Goal: Communication & Community: Answer question/provide support

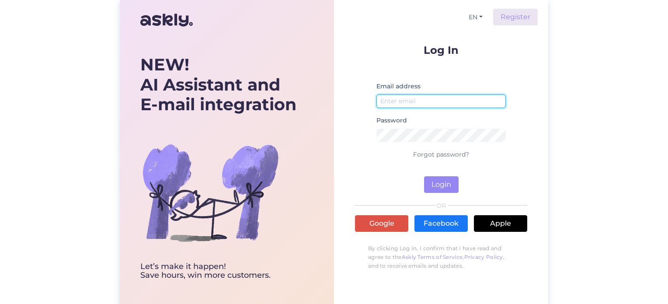
click at [409, 100] on input "email" at bounding box center [440, 101] width 129 height 14
type input "[PERSON_NAME][EMAIL_ADDRESS][DOMAIN_NAME]"
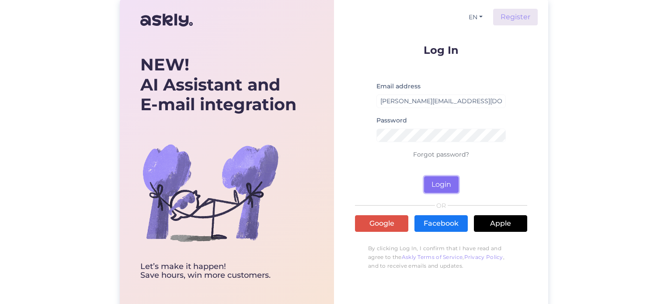
click at [438, 185] on button "Login" at bounding box center [441, 184] width 35 height 17
click at [413, 126] on div "Password Wrong password" at bounding box center [440, 132] width 129 height 34
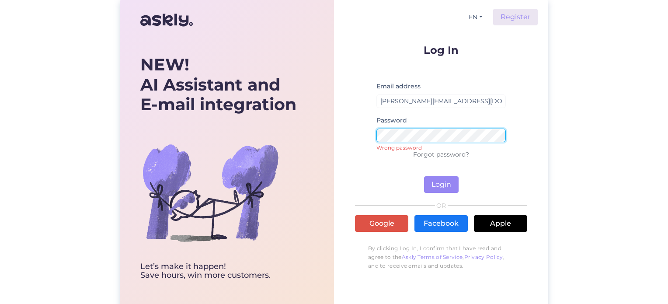
click at [347, 144] on div "EN Register Log In Email address [PERSON_NAME][EMAIL_ADDRESS][DOMAIN_NAME] Pass…" at bounding box center [441, 155] width 214 height 310
click at [434, 183] on button "Login" at bounding box center [441, 184] width 35 height 17
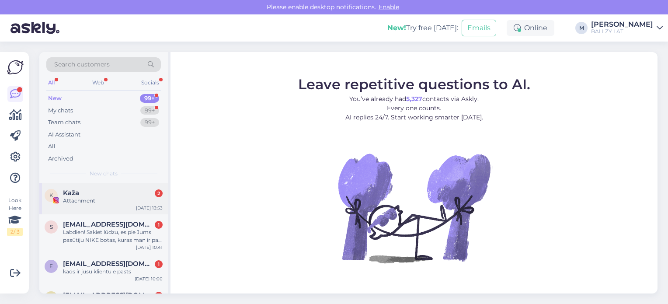
click at [134, 192] on div "Kaža 2" at bounding box center [113, 193] width 100 height 8
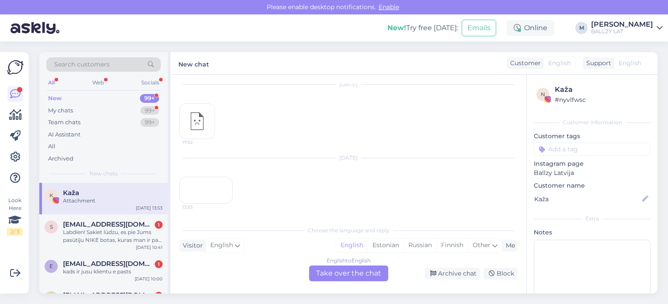
scroll to position [1090, 0]
click at [94, 241] on div "Labdien! Sakiet lūdzu, es pie Jums pasūtīju NIKE botas, kuras man ir pa lielu. …" at bounding box center [113, 236] width 100 height 16
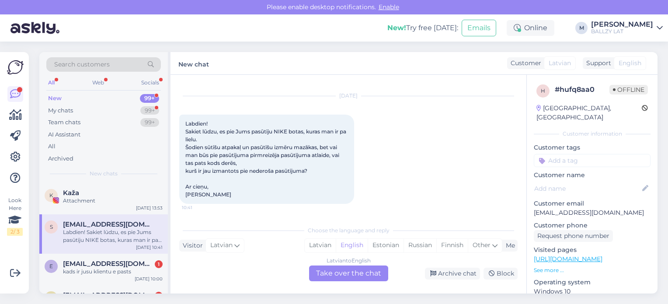
scroll to position [15, 0]
click at [317, 244] on div "Latvian" at bounding box center [320, 245] width 31 height 13
click at [327, 271] on div "Latvian to Latvian Take over the chat" at bounding box center [348, 273] width 79 height 16
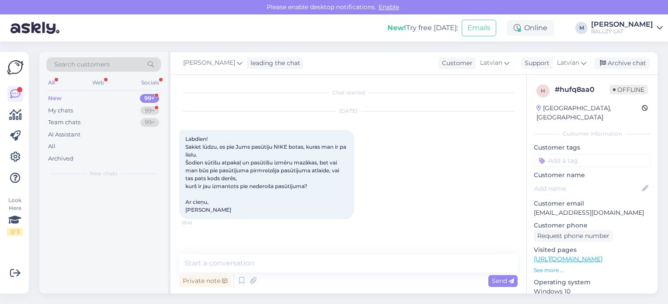
scroll to position [0, 0]
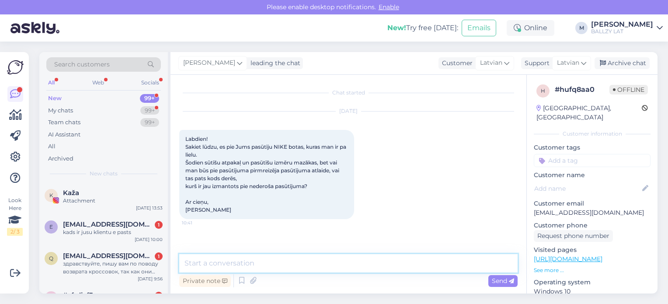
click at [236, 265] on textarea at bounding box center [348, 263] width 338 height 18
type textarea "Sveiki! Diemžēl nē, kods ir tikai vienreiz lietojams."
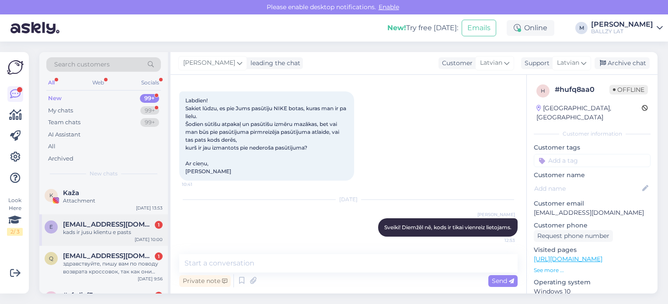
click at [115, 226] on span "[EMAIL_ADDRESS][DOMAIN_NAME]" at bounding box center [108, 224] width 91 height 8
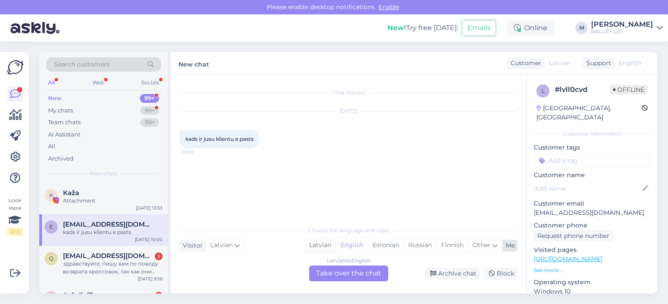
click at [320, 249] on div "Latvian" at bounding box center [320, 245] width 31 height 13
click at [332, 276] on div "Latvian to Latvian Take over the chat" at bounding box center [348, 273] width 79 height 16
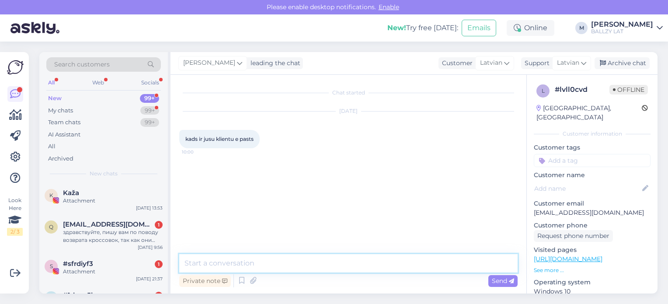
click at [294, 262] on textarea at bounding box center [348, 263] width 338 height 18
paste textarea "[EMAIL_ADDRESS][DOMAIN_NAME]"
type textarea "Sveiki! [EMAIL_ADDRESS][DOMAIN_NAME]"
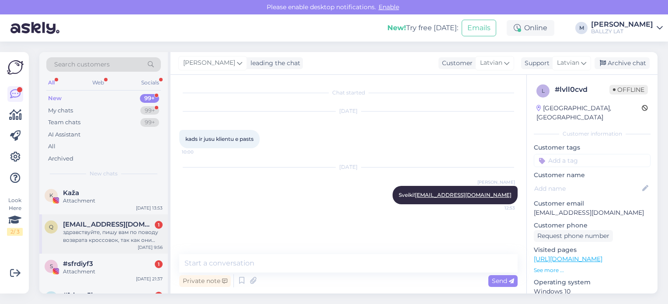
click at [138, 233] on div "здравствуйте, пишу вам по поводу возврата кроссовок, так как они мне малы могу …" at bounding box center [113, 236] width 100 height 16
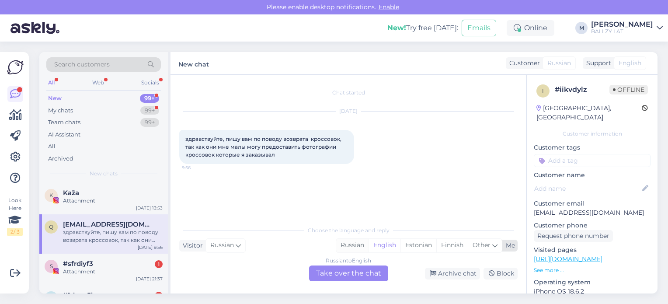
click at [352, 246] on div "Russian" at bounding box center [352, 245] width 32 height 13
click at [336, 270] on div "Russian to Russian Take over the chat" at bounding box center [348, 273] width 79 height 16
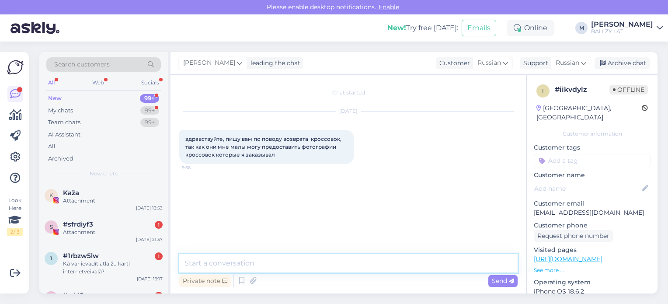
click at [287, 267] on textarea at bounding box center [348, 263] width 338 height 18
type textarea "Sveiki! Vai apavi ir valkāti?"
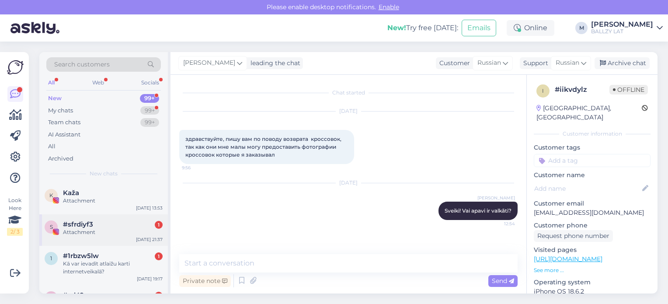
click at [122, 224] on div "#sfrdiyf3 1" at bounding box center [113, 224] width 100 height 8
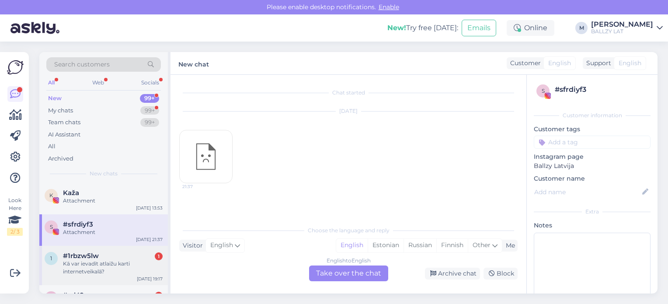
click at [108, 259] on div "#1rbzw5lw 1" at bounding box center [113, 256] width 100 height 8
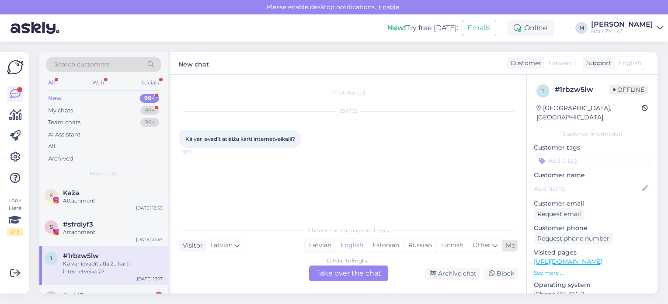
click at [317, 247] on div "Latvian" at bounding box center [320, 245] width 31 height 13
click at [328, 267] on div "Latvian to Latvian Take over the chat" at bounding box center [348, 273] width 79 height 16
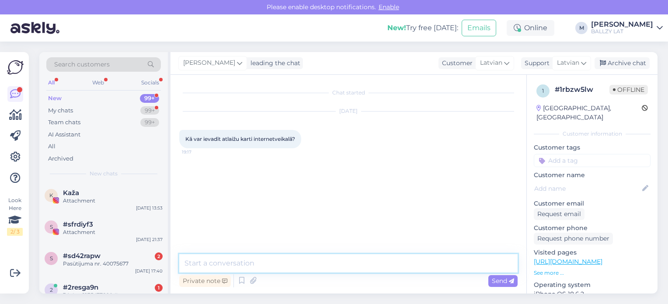
click at [287, 267] on textarea at bounding box center [348, 263] width 338 height 18
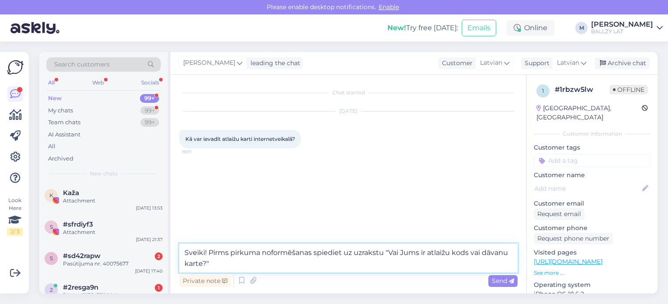
click at [384, 254] on textarea "Sveiki! Pirms pirkuma noformēšanas spiediet uz uzrakstu "Vai Jums ir atlaižu ko…" at bounding box center [348, 258] width 338 height 29
type textarea "Sveiki! Pirms pirkuma noformēšanas spiediet uz uzraksta "Vai Jums ir atlaižu ko…"
click at [505, 277] on span "Send" at bounding box center [503, 281] width 22 height 8
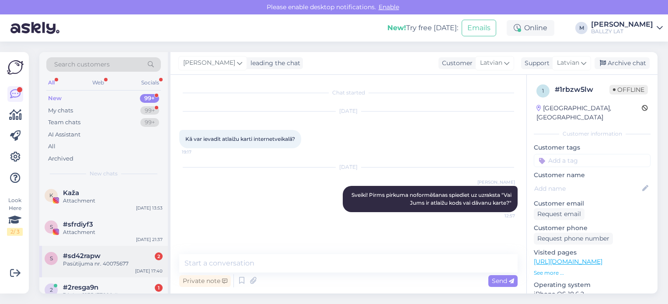
click at [135, 264] on div "Pasūtijuma nr. 40075677" at bounding box center [113, 264] width 100 height 8
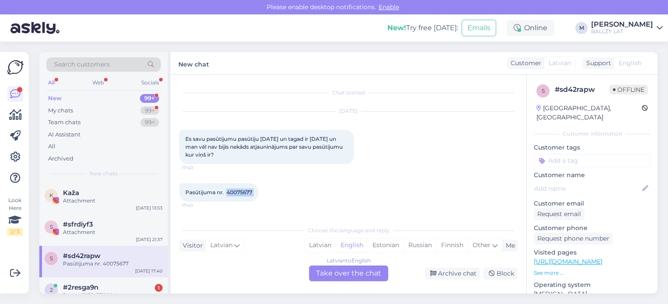
drag, startPoint x: 227, startPoint y: 191, endPoint x: 264, endPoint y: 188, distance: 36.9
click at [258, 188] on div "Pasūtijuma nr. 40075677 17:40" at bounding box center [218, 192] width 79 height 18
copy div "40075677 17:40"
click at [103, 286] on div "#2resga9n 1" at bounding box center [113, 287] width 100 height 8
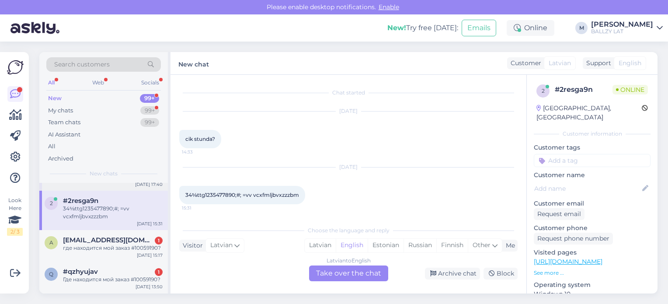
scroll to position [87, 0]
click at [123, 248] on div "где находится мой заказ #10059190?" at bounding box center [113, 247] width 100 height 8
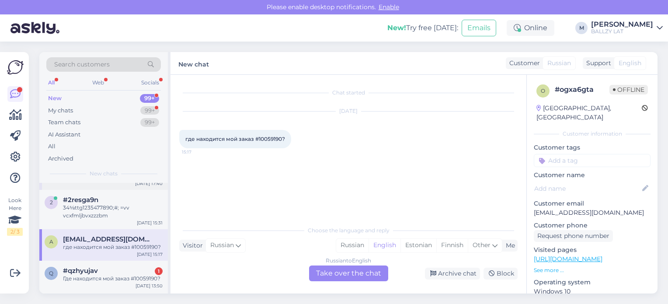
scroll to position [0, 0]
drag, startPoint x: 282, startPoint y: 139, endPoint x: 258, endPoint y: 140, distance: 24.1
click at [258, 140] on span "где находится мой заказ #10059190?" at bounding box center [235, 139] width 100 height 7
copy span "10059190"
click at [341, 248] on div "Russian" at bounding box center [352, 245] width 32 height 13
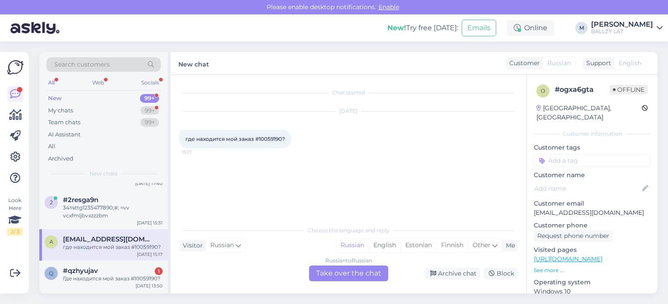
click at [343, 274] on div "Russian to Russian Take over the chat" at bounding box center [348, 273] width 79 height 16
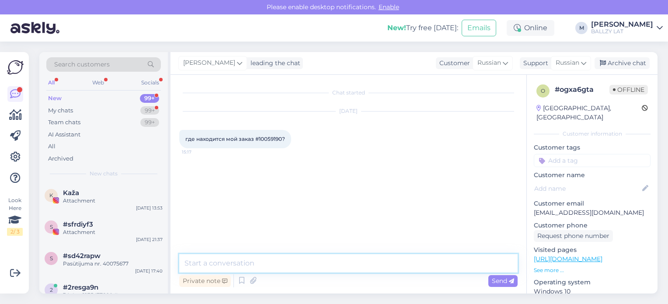
click at [282, 265] on textarea at bounding box center [348, 263] width 338 height 18
paste textarea "CC837662790EE"
type textarea "Sveiki! Šeit izsekošanas kodiņš: CC837662790EE"
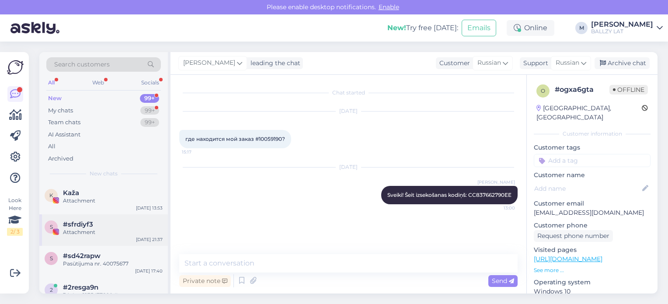
click at [106, 219] on div "s #sfrdiyf3 Attachment [DATE] 21:37" at bounding box center [103, 229] width 129 height 31
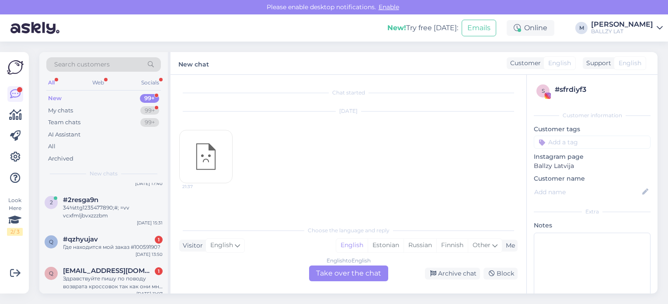
scroll to position [105, 0]
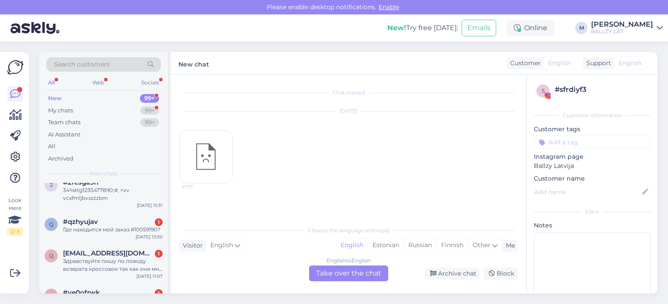
click at [106, 219] on div "#qzhyujav 1" at bounding box center [113, 222] width 100 height 8
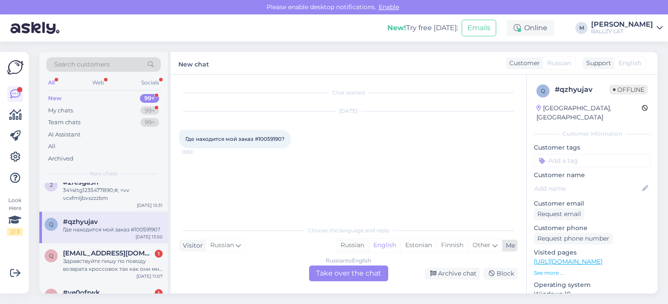
click at [352, 247] on div "Russian" at bounding box center [352, 245] width 32 height 13
click at [346, 268] on div "Russian to Russian Take over the chat" at bounding box center [348, 273] width 79 height 16
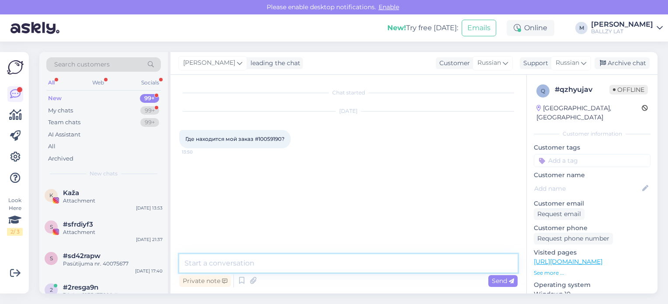
click at [237, 266] on textarea at bounding box center [348, 263] width 338 height 18
paste textarea "CC837662790EE"
type textarea "Sveiki! Šeit izsekošanas kodiņš: CC837662790EE"
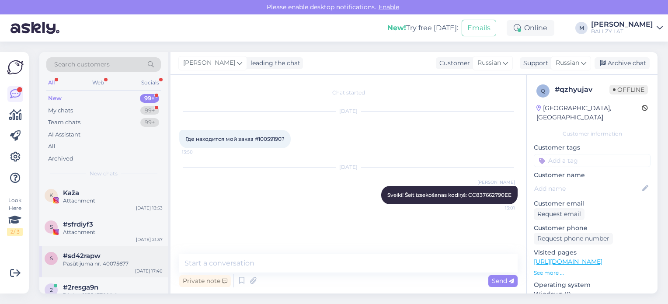
click at [123, 264] on div "Pasūtijuma nr. 40075677" at bounding box center [113, 264] width 100 height 8
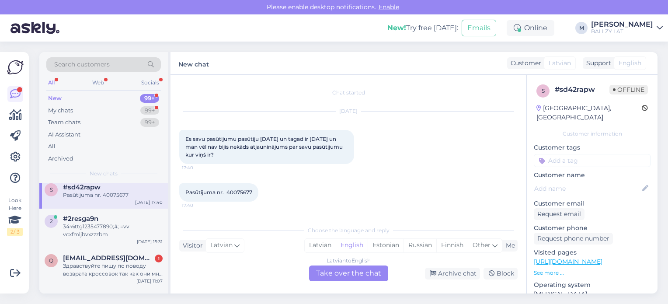
scroll to position [70, 0]
click at [123, 264] on div "Здравствуйте пишу по поводу возврата кроссовок так как они мне малы как это мож…" at bounding box center [113, 269] width 100 height 16
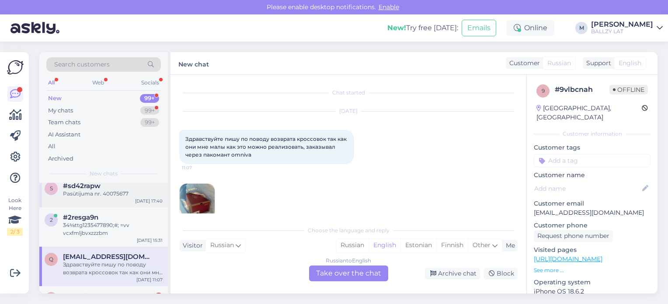
scroll to position [15, 0]
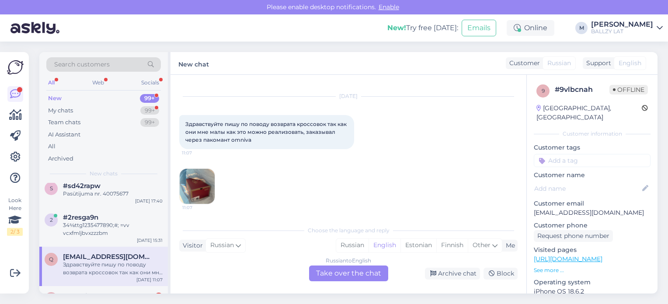
click at [207, 188] on img at bounding box center [197, 186] width 35 height 35
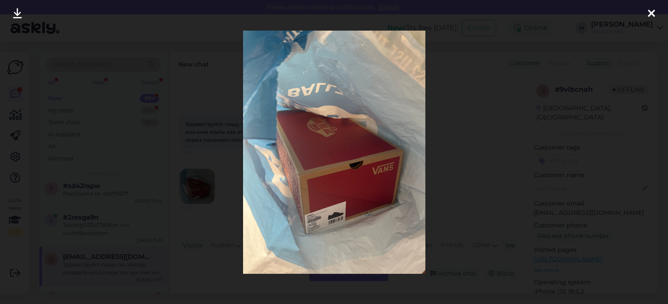
click at [215, 221] on div at bounding box center [334, 152] width 668 height 304
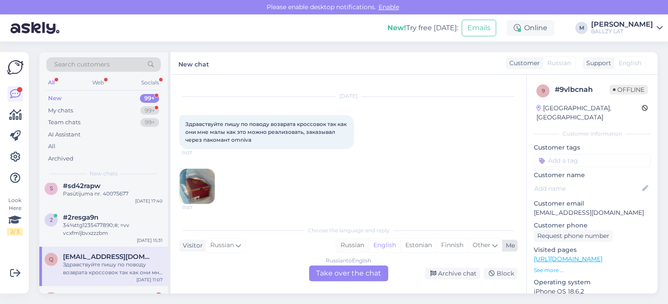
click at [354, 244] on div "Russian" at bounding box center [352, 245] width 32 height 13
click at [338, 267] on div "Russian to Russian Take over the chat" at bounding box center [348, 273] width 79 height 16
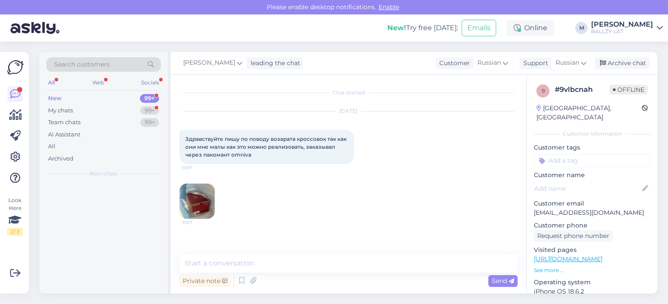
scroll to position [0, 0]
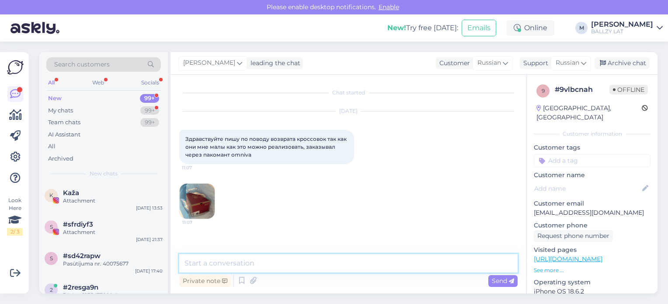
click at [251, 265] on textarea at bounding box center [348, 263] width 338 height 18
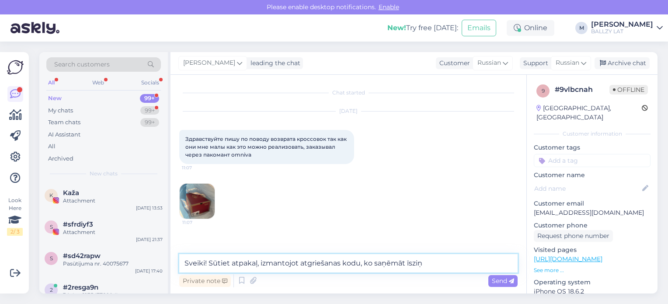
type textarea "Sveiki! Sūtiet atpakaļ, izmantojot atgriešanas kodu, ko saņēmāt īsziņā"
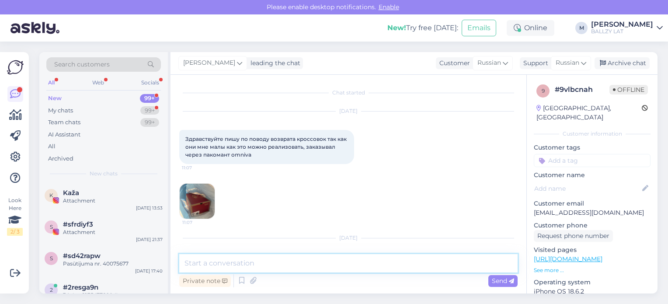
scroll to position [46, 0]
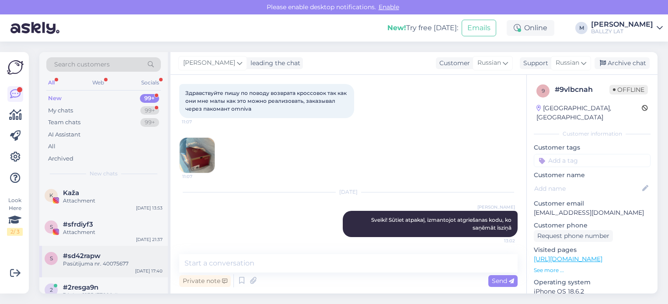
click at [122, 255] on div "#sd42rapw" at bounding box center [113, 256] width 100 height 8
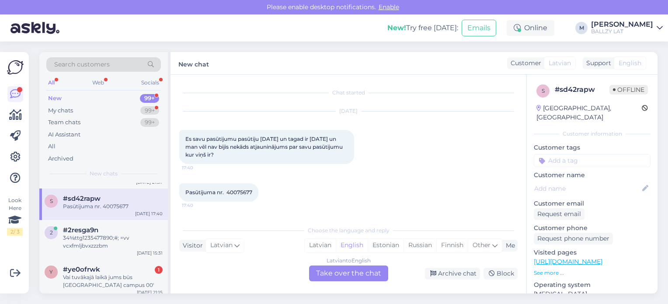
scroll to position [70, 0]
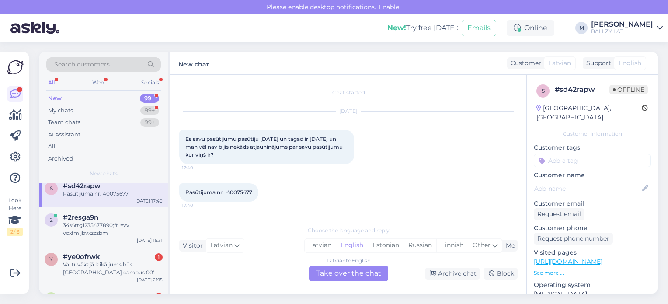
click at [122, 255] on div "#ye0ofrwk 1" at bounding box center [113, 257] width 100 height 8
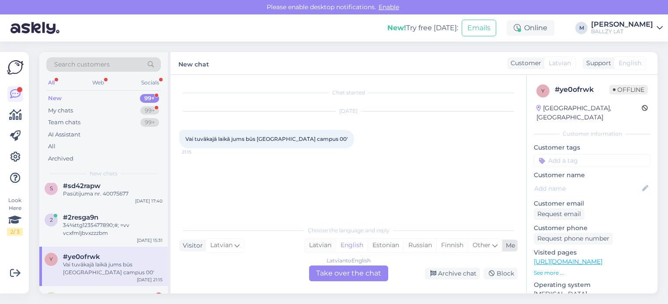
click at [309, 243] on div "Latvian" at bounding box center [320, 245] width 31 height 13
click at [331, 269] on div "Latvian to Latvian Take over the chat" at bounding box center [348, 273] width 79 height 16
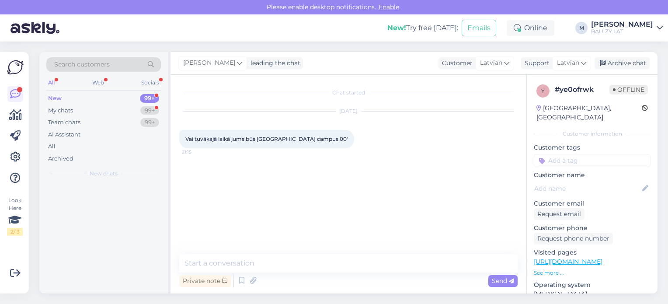
scroll to position [0, 0]
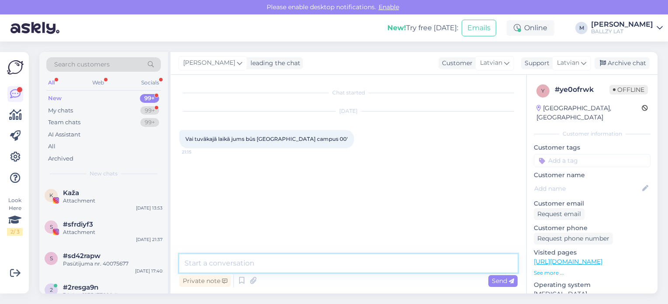
click at [283, 265] on textarea at bounding box center [348, 263] width 338 height 18
type textarea "Sveiki! Mums diemžēl nav info par konkrētu preču atlaidēm"
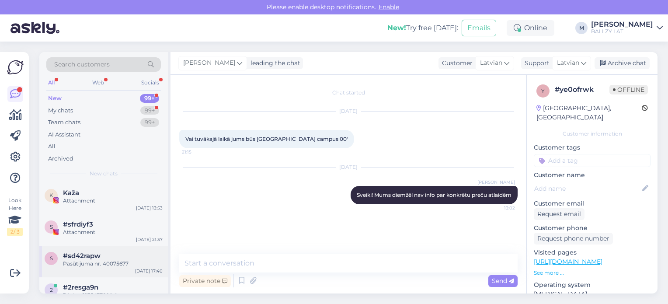
click at [140, 259] on div "#sd42rapw" at bounding box center [113, 256] width 100 height 8
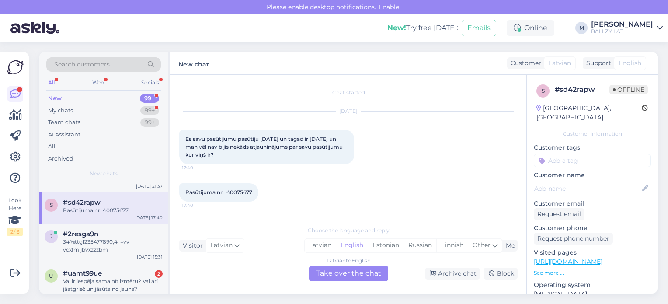
scroll to position [70, 0]
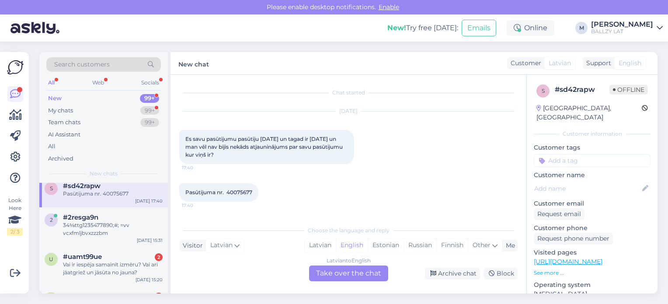
click at [140, 259] on div "#uamt99ue 2" at bounding box center [113, 257] width 100 height 8
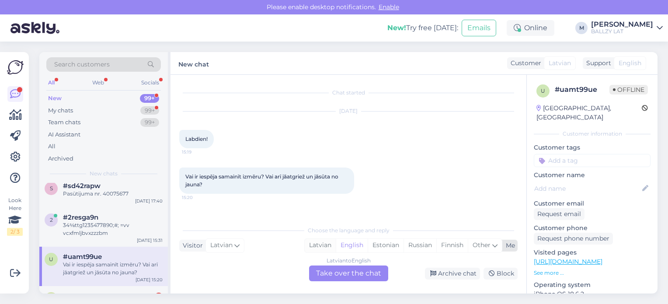
click at [318, 248] on div "Latvian" at bounding box center [320, 245] width 31 height 13
click at [329, 270] on div "Latvian to Latvian Take over the chat" at bounding box center [348, 273] width 79 height 16
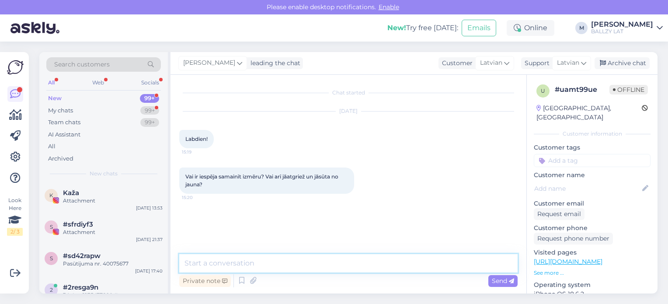
click at [296, 265] on textarea at bounding box center [348, 263] width 338 height 18
type textarea "Sveiki! Jāveic atgriešana un jāizveido jauns pasūtījums"
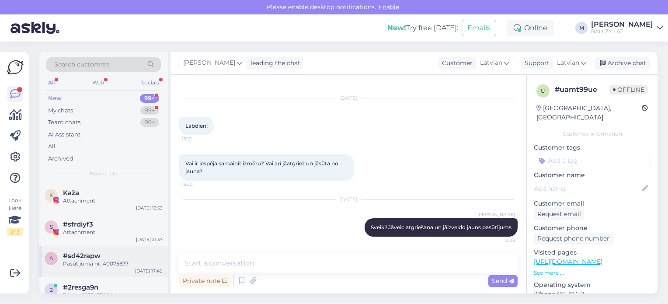
click at [102, 263] on div "Pasūtijuma nr. 40075677" at bounding box center [113, 264] width 100 height 8
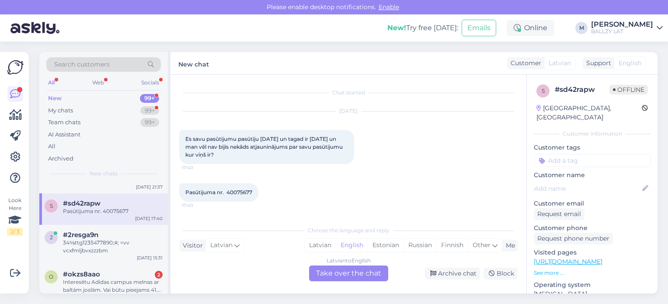
scroll to position [70, 0]
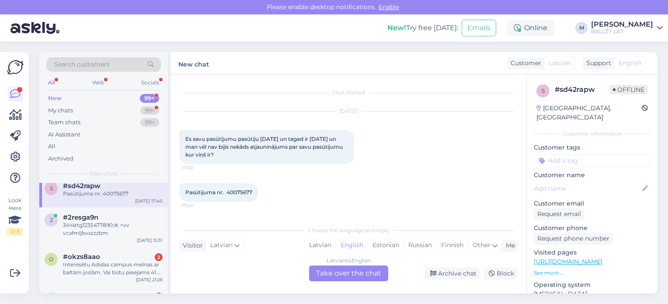
click at [102, 263] on div "Interesētu Adidas campus melnas ar baltām joslām. Vai būtu pieejams 41.5 izmērs?" at bounding box center [113, 269] width 100 height 16
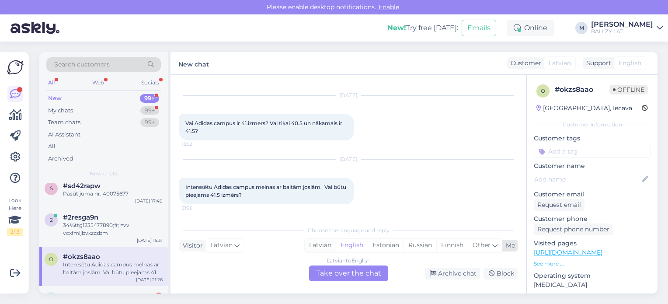
click at [327, 244] on div "Latvian" at bounding box center [320, 245] width 31 height 13
click at [326, 273] on div "Latvian to Latvian Take over the chat" at bounding box center [348, 273] width 79 height 16
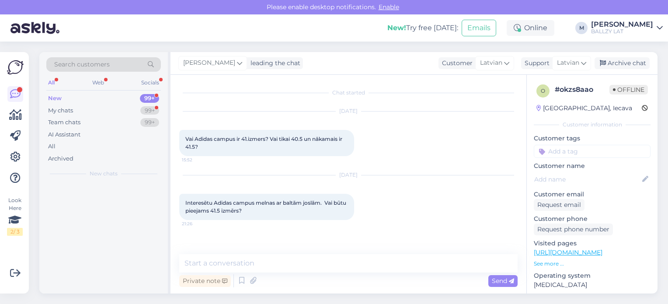
scroll to position [0, 0]
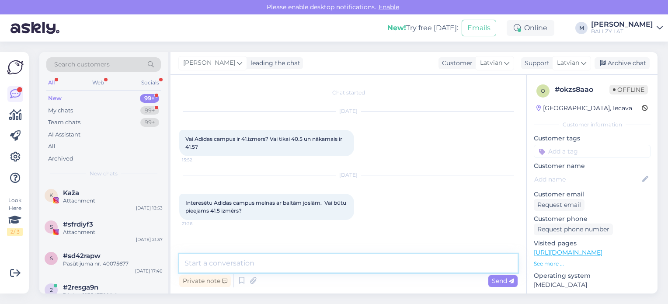
click at [203, 267] on textarea at bounding box center [348, 263] width 338 height 18
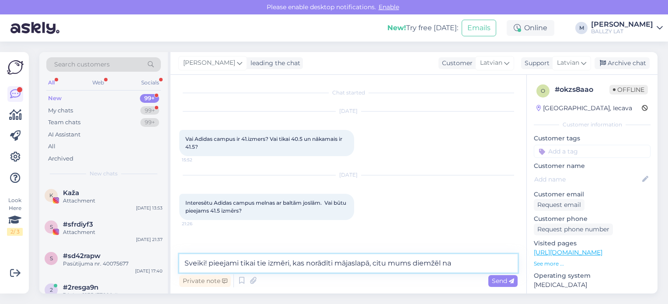
type textarea "Sveiki! pieejami tikai tie izmēri, kas norādīti mājaslapā, citu mums diemžēl nav"
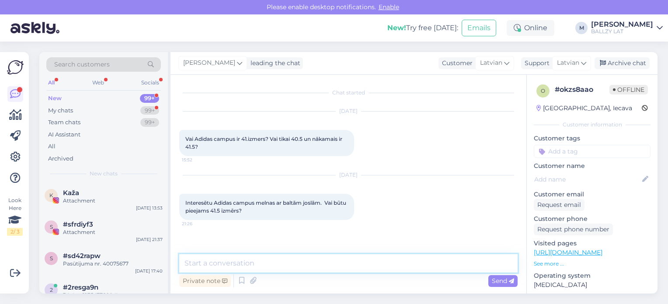
scroll to position [47, 0]
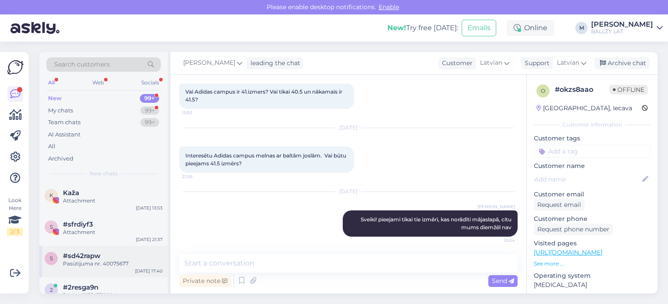
click at [89, 253] on span "#sd42rapw" at bounding box center [82, 256] width 38 height 8
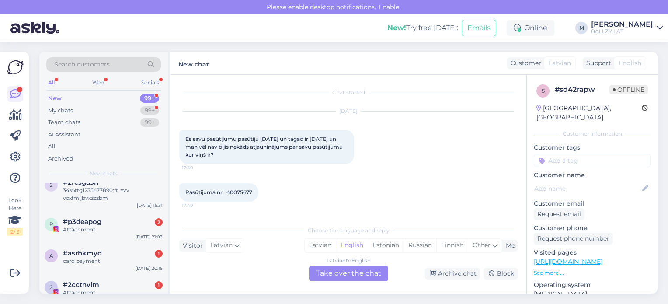
scroll to position [87, 0]
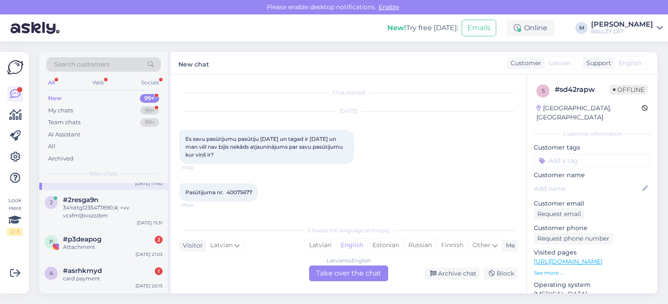
click at [89, 253] on div "p #p3deapog 2 Attachment [DATE] 21:03" at bounding box center [103, 244] width 129 height 31
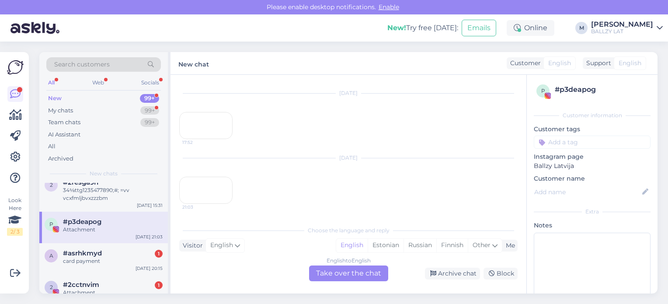
scroll to position [160, 0]
click at [89, 253] on span "#asrhkmyd" at bounding box center [82, 253] width 39 height 8
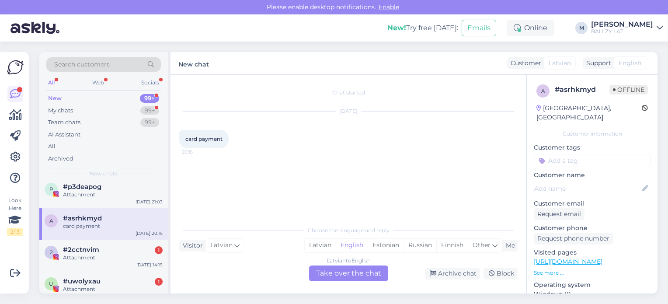
click at [89, 253] on span "#2cctnvim" at bounding box center [81, 250] width 36 height 8
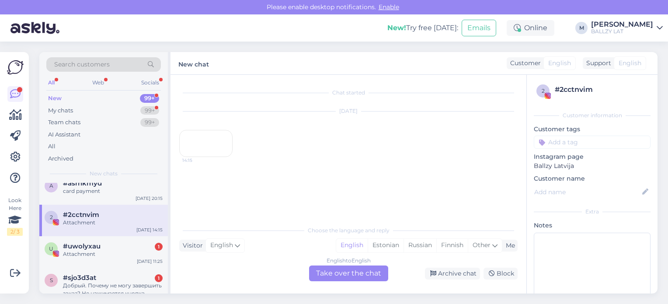
click at [89, 253] on div "Attachment" at bounding box center [113, 254] width 100 height 8
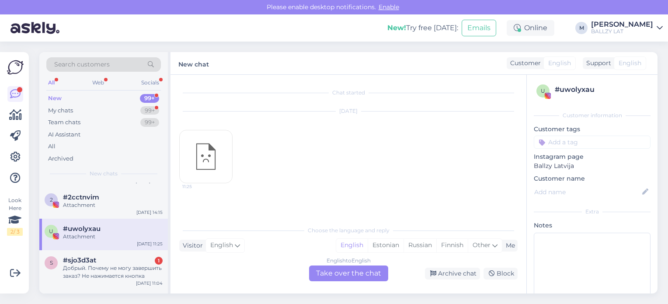
scroll to position [210, 0]
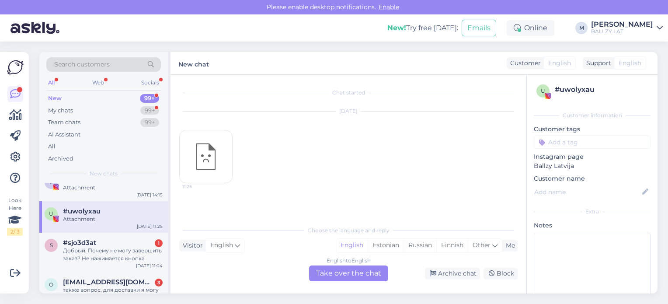
click at [89, 253] on div "Добрый. Почему не могу завершить заказ? Не нажимается кнопка" at bounding box center [113, 255] width 100 height 16
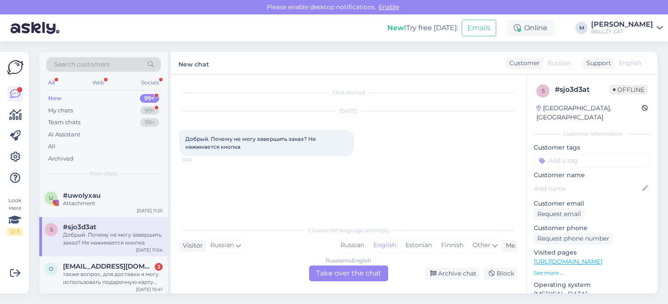
scroll to position [227, 0]
click at [89, 253] on div "s #sjo3d3at Добрый. Почему не могу завершить заказ? Не нажимается кнопка [DATE]…" at bounding box center [103, 234] width 129 height 39
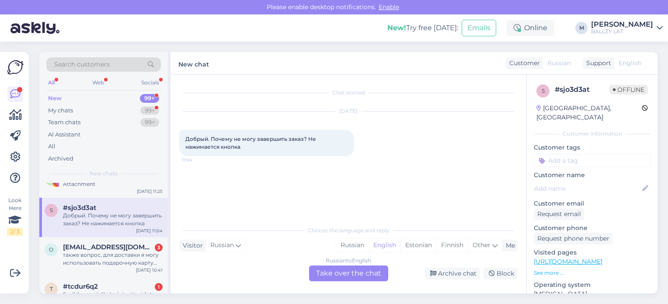
click at [89, 253] on div "также вопрос, для доставки я могу использовать подарочную карту акрополь?" at bounding box center [113, 259] width 100 height 16
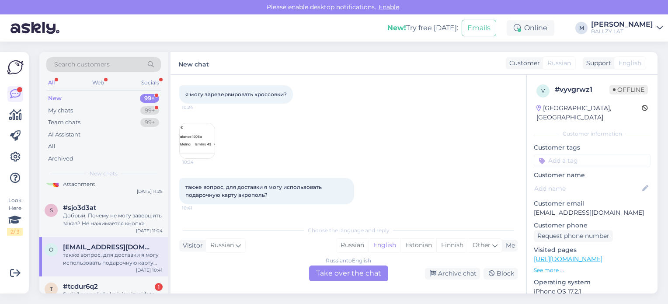
scroll to position [0, 0]
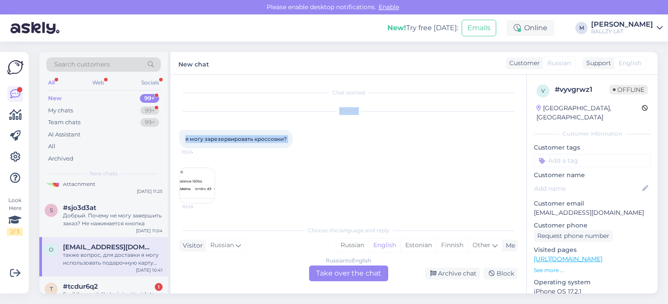
drag, startPoint x: 511, startPoint y: 111, endPoint x: 514, endPoint y: 164, distance: 53.0
click at [514, 164] on div "Chat started [DATE] я могу зарезервировать кроссовки? 10:24 10:24 также вопрос,…" at bounding box center [352, 149] width 346 height 130
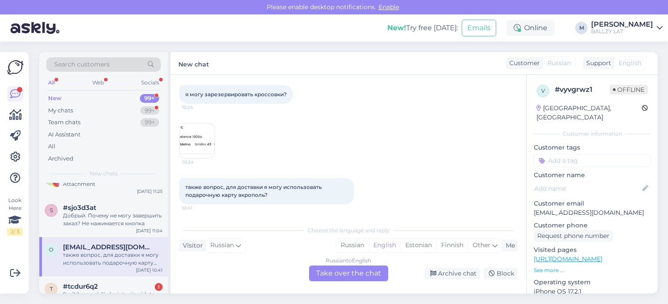
click at [374, 188] on div "также вопрос, для доставки я могу использовать подарочную карту акрополь? 10:41" at bounding box center [348, 190] width 338 height 45
click at [350, 244] on div "Russian" at bounding box center [352, 245] width 32 height 13
click at [344, 270] on div "Russian to Russian Take over the chat" at bounding box center [348, 273] width 79 height 16
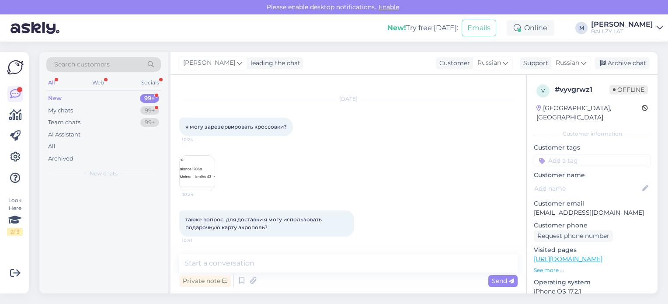
scroll to position [0, 0]
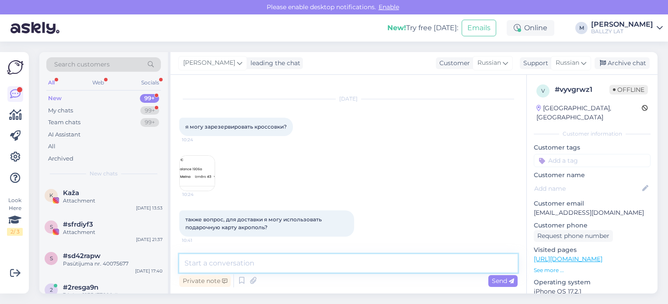
click at [277, 269] on textarea at bounding box center [348, 263] width 338 height 18
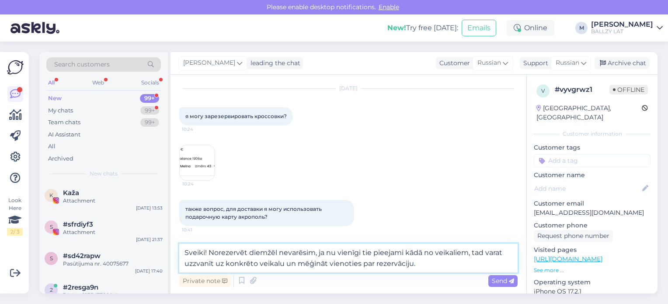
scroll to position [33, 0]
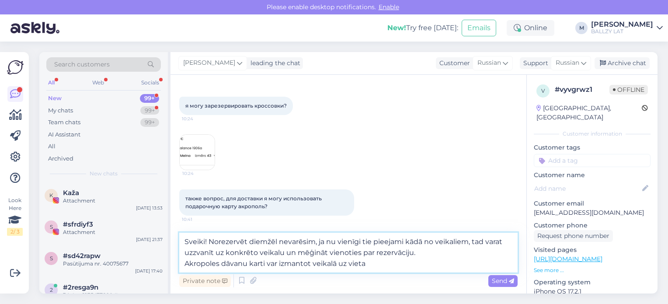
type textarea "Sveiki! Norezervēt diemžēl nevarēsim, ja nu vienīgi tie pieejami kādā no veikal…"
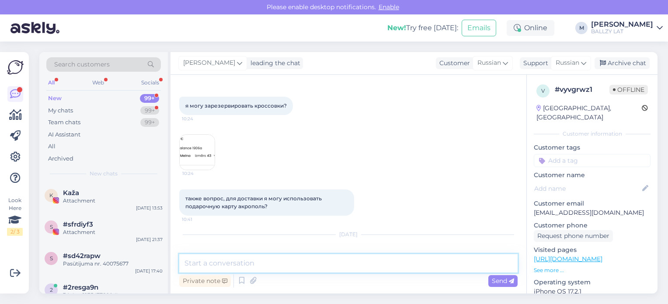
scroll to position [91, 0]
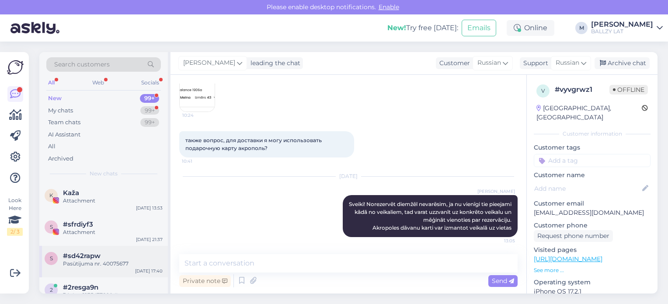
click at [104, 256] on div "#sd42rapw" at bounding box center [113, 256] width 100 height 8
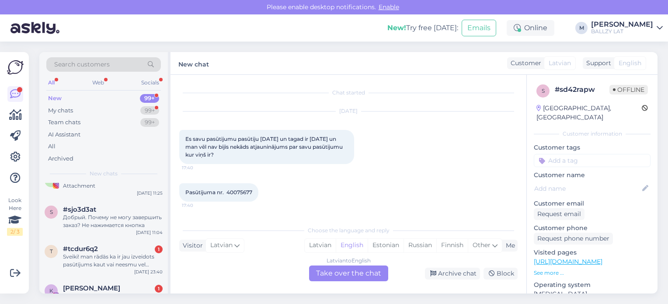
scroll to position [245, 0]
click at [104, 256] on div "Sveiki! man rādās ka ir jau izveidots pasūtījums kaut vai neesmu vel pasūtījis.…" at bounding box center [113, 259] width 100 height 16
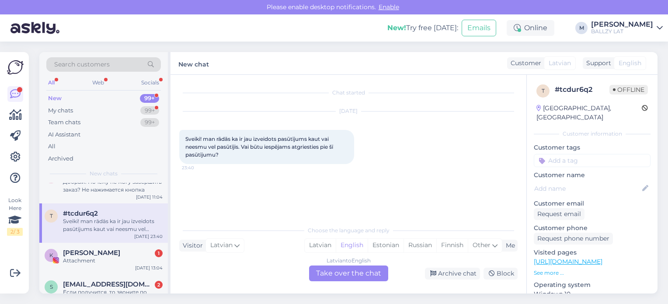
scroll to position [280, 0]
click at [104, 256] on div "Attachment" at bounding box center [113, 259] width 100 height 8
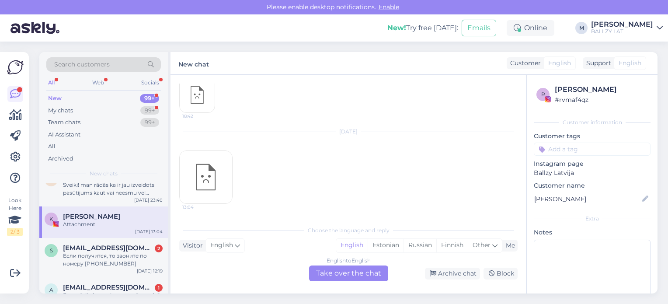
scroll to position [1694, 0]
click at [104, 256] on div "Если получится, то звоните по номеру [PHONE_NUMBER]" at bounding box center [113, 260] width 100 height 16
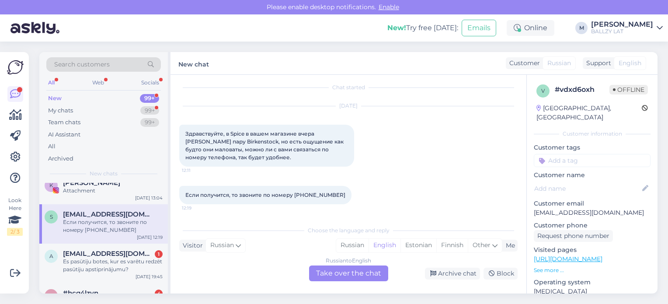
scroll to position [350, 0]
click at [104, 256] on div "Es pasūtiju botes, kur es varētu redzēt pasūtiju apstiprinājumu?" at bounding box center [113, 264] width 100 height 16
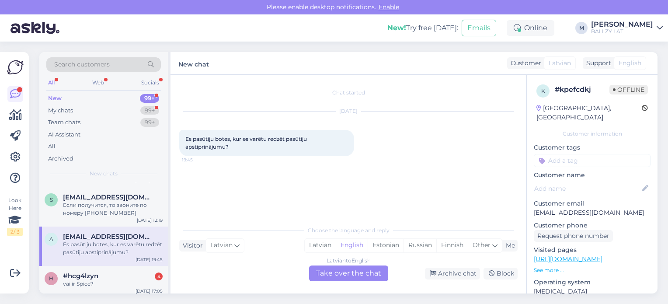
scroll to position [367, 0]
click at [59, 106] on div "My chats" at bounding box center [60, 110] width 25 height 9
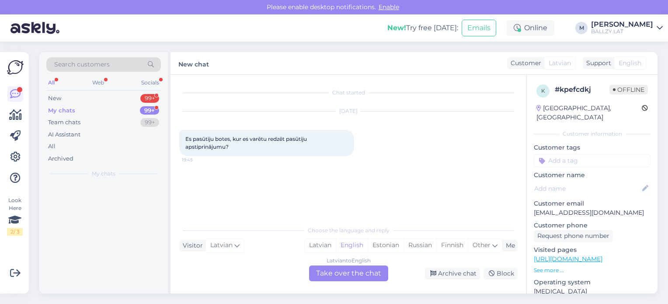
scroll to position [0, 0]
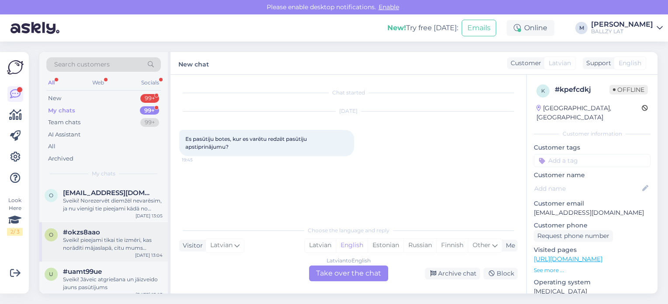
click at [132, 246] on div "Sveiki! pieejami tikai tie izmēri, kas norādīti mājaslapā, citu mums diemžēl nav" at bounding box center [113, 244] width 100 height 16
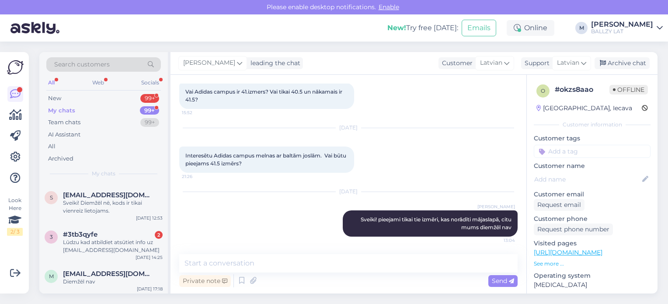
scroll to position [385, 0]
click at [132, 246] on div "Lūdzu kad atbildiet atsūtiet info uz [EMAIL_ADDRESS][DOMAIN_NAME]" at bounding box center [113, 245] width 100 height 16
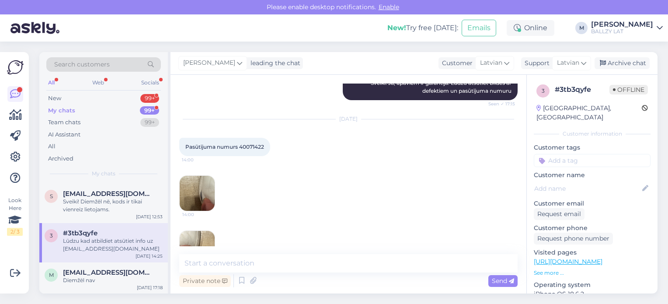
scroll to position [129, 0]
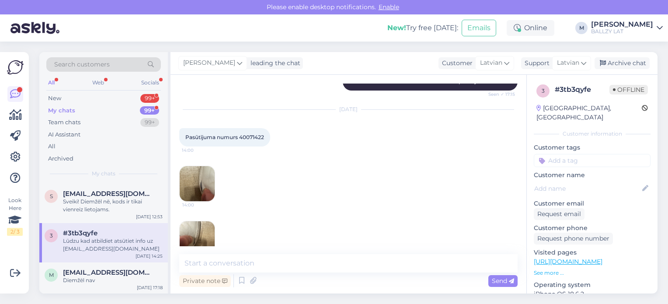
click at [196, 184] on img at bounding box center [197, 183] width 35 height 35
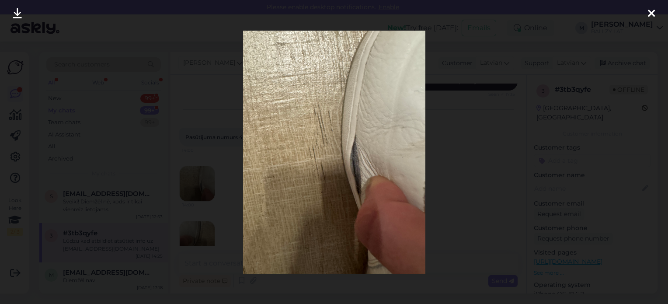
click at [205, 227] on div at bounding box center [334, 152] width 668 height 304
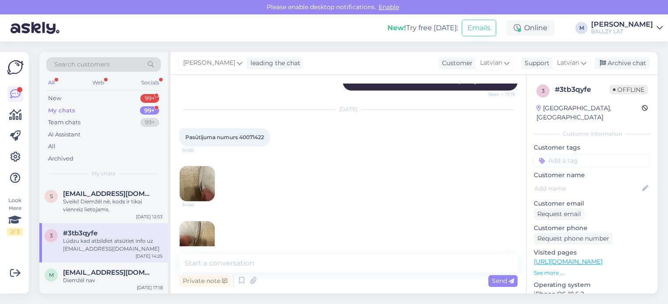
click at [202, 231] on img at bounding box center [197, 238] width 35 height 35
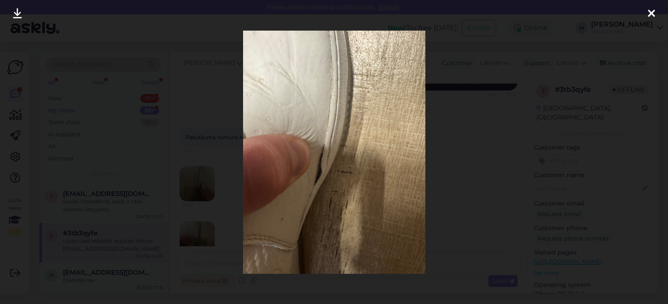
click at [207, 225] on div at bounding box center [334, 152] width 668 height 304
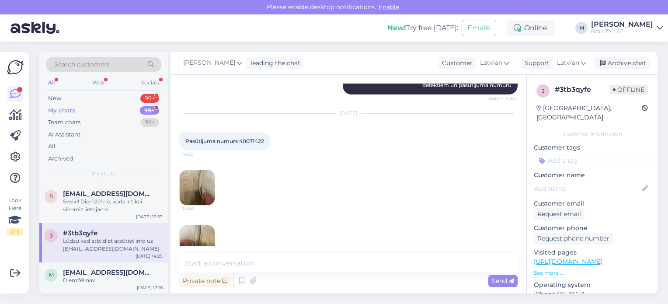
scroll to position [126, 0]
drag, startPoint x: 268, startPoint y: 141, endPoint x: 241, endPoint y: 139, distance: 26.3
click at [241, 139] on div "Pasūtījuma numurs 40071422 14:00" at bounding box center [224, 140] width 91 height 18
copy span "40071422"
